Goal: Browse casually: Explore the website without a specific task or goal

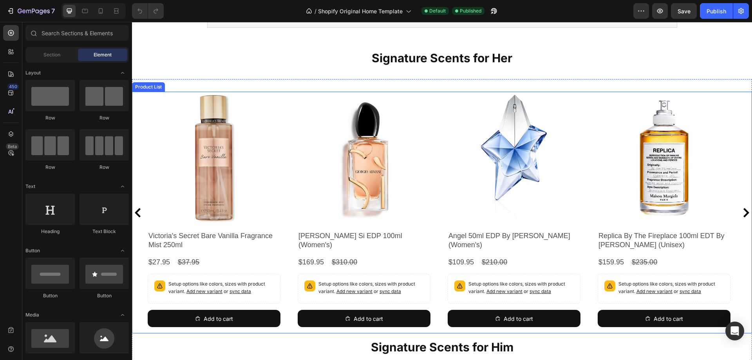
click at [743, 214] on icon "Carousel Next Arrow" at bounding box center [746, 212] width 9 height 9
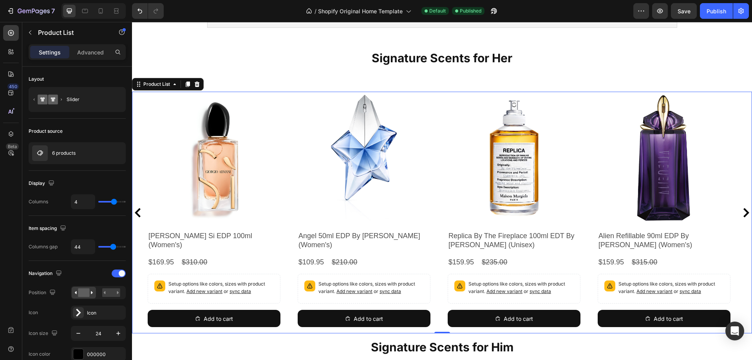
click at [743, 214] on icon "Carousel Next Arrow" at bounding box center [746, 212] width 9 height 9
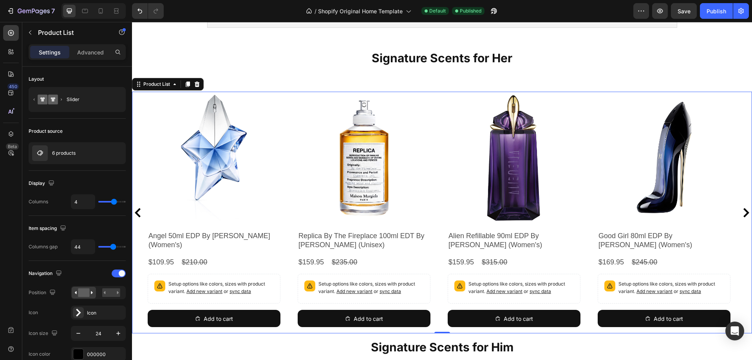
click at [743, 214] on icon "Carousel Next Arrow" at bounding box center [746, 212] width 9 height 9
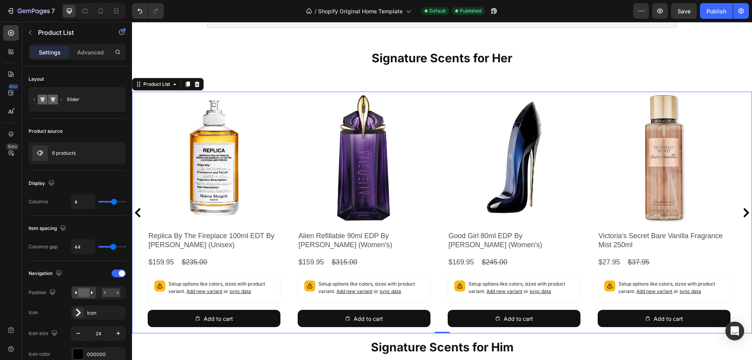
click at [744, 212] on icon "Carousel Next Arrow" at bounding box center [747, 212] width 6 height 9
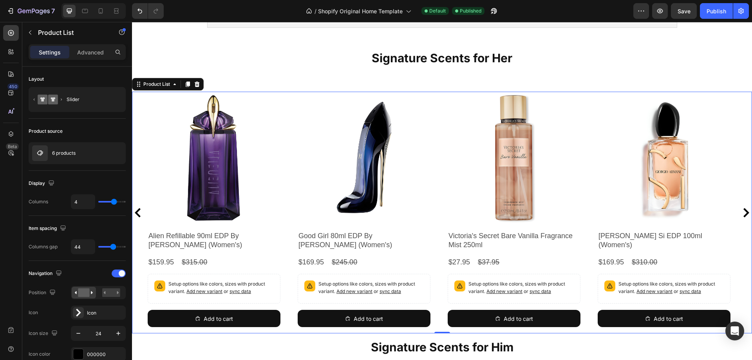
click at [744, 212] on icon "Carousel Next Arrow" at bounding box center [747, 212] width 6 height 9
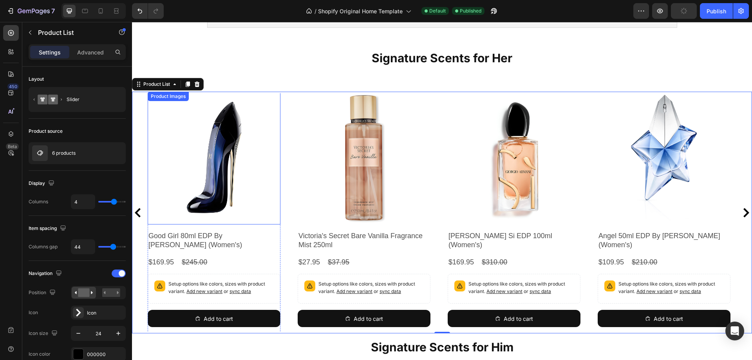
click at [211, 172] on img at bounding box center [214, 158] width 133 height 133
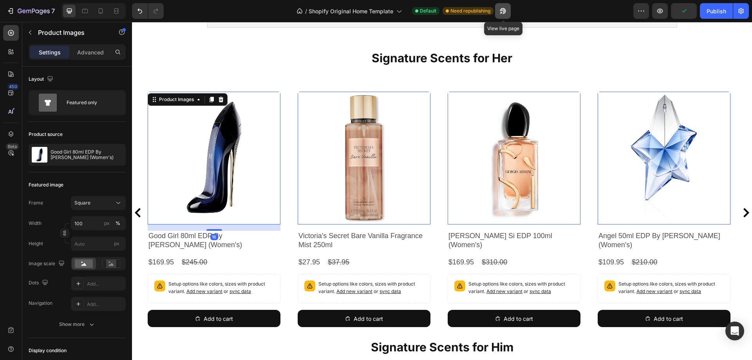
click at [502, 9] on icon "button" at bounding box center [503, 11] width 8 height 8
click at [507, 237] on h2 "[PERSON_NAME] Si EDP 100ml (Women's)" at bounding box center [514, 241] width 133 height 20
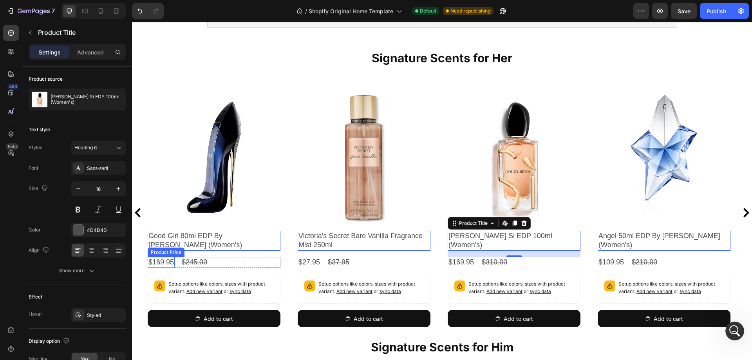
click at [158, 262] on div "$169.95" at bounding box center [161, 262] width 27 height 11
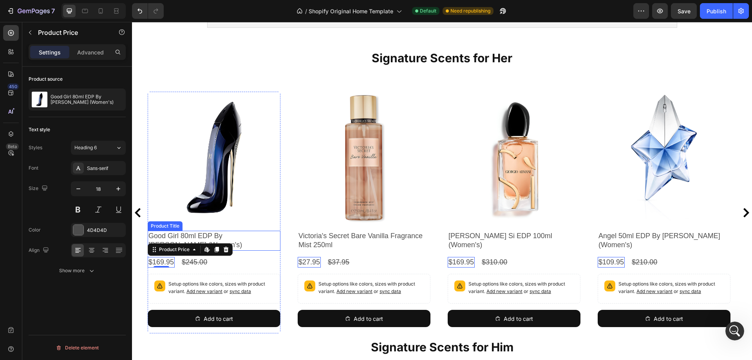
click at [174, 240] on h2 "Good Girl 80ml EDP By [PERSON_NAME] (Women's)" at bounding box center [214, 241] width 133 height 20
